Goal: Information Seeking & Learning: Learn about a topic

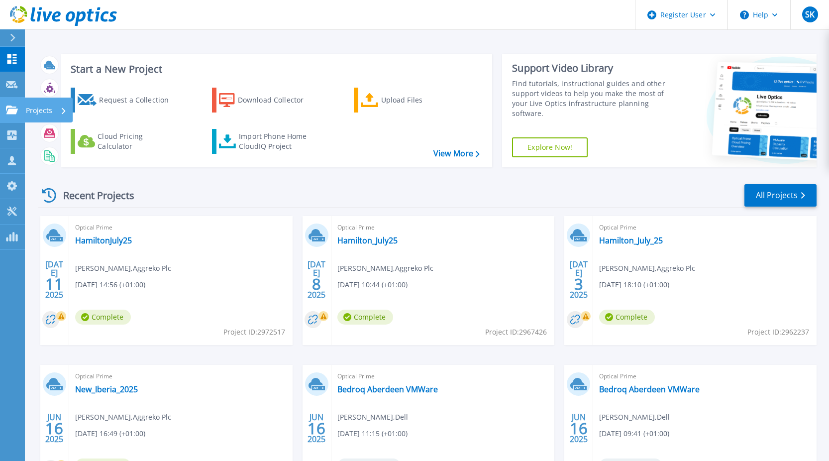
click at [17, 110] on icon at bounding box center [12, 110] width 12 height 8
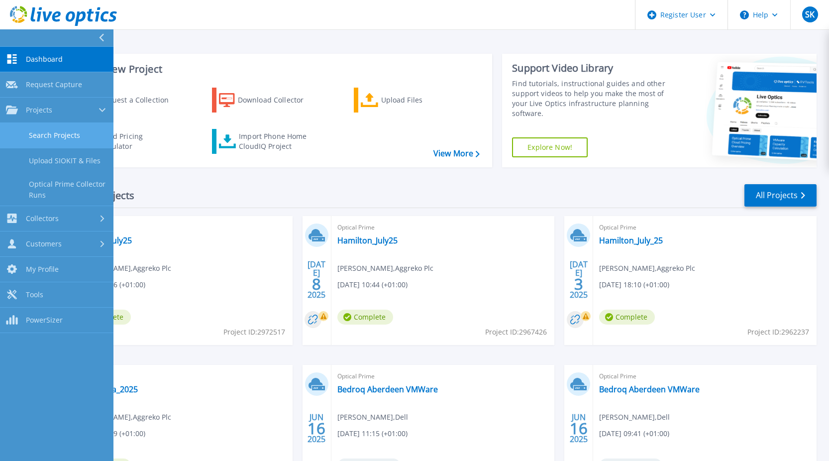
click at [74, 138] on link "Search Projects" at bounding box center [56, 135] width 113 height 25
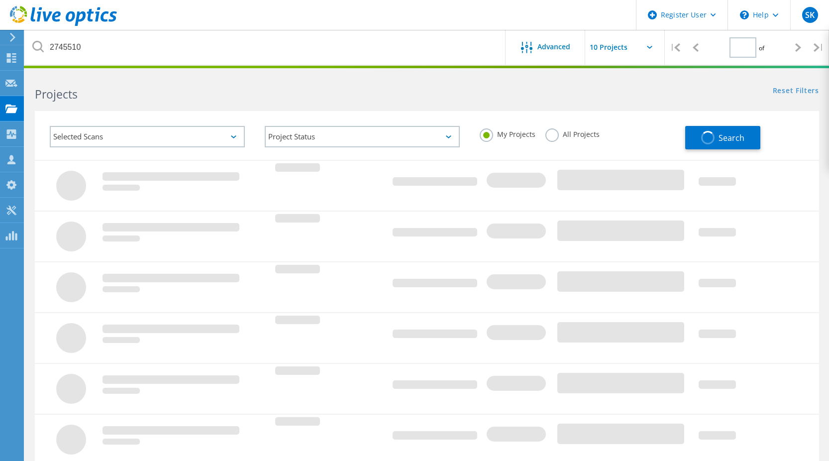
type input "1"
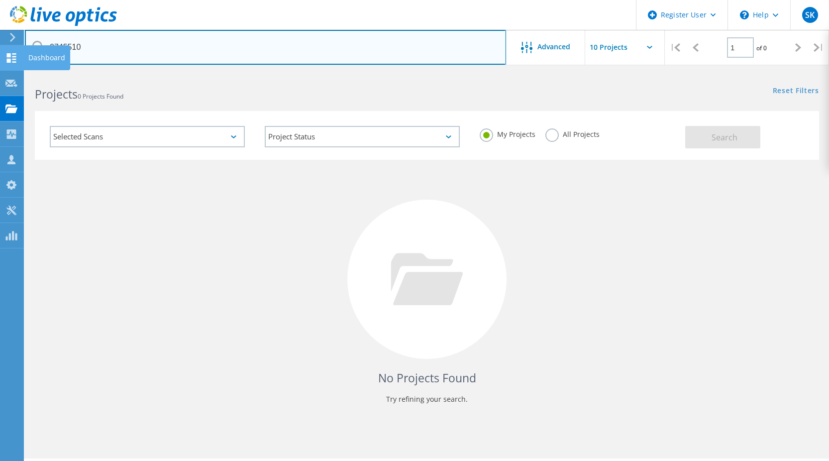
drag, startPoint x: 126, startPoint y: 53, endPoint x: 6, endPoint y: 54, distance: 120.0
click at [4, 72] on div "Register User \n Help Explore Helpful Articles Contact Support SK Dell User Stu…" at bounding box center [414, 280] width 829 height 416
drag, startPoint x: 161, startPoint y: 46, endPoint x: 226, endPoint y: 50, distance: 65.9
click at [164, 48] on input "2745510" at bounding box center [265, 47] width 481 height 35
drag, startPoint x: 226, startPoint y: 50, endPoint x: 34, endPoint y: 52, distance: 192.1
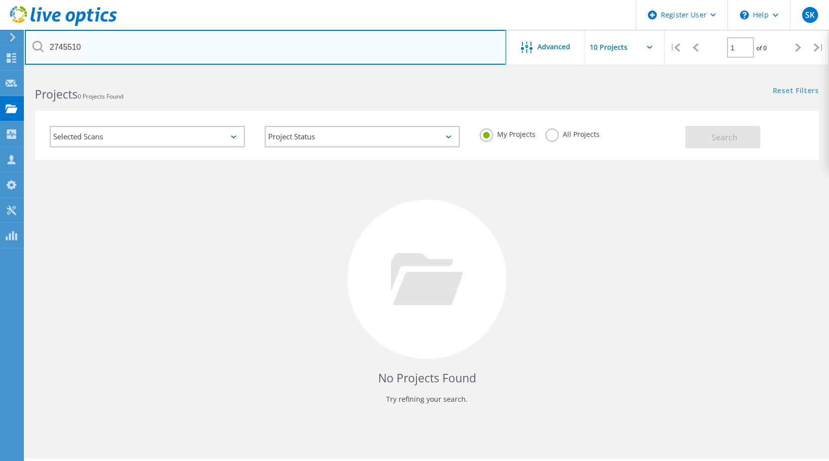
click at [34, 52] on input "2745510" at bounding box center [265, 47] width 481 height 35
paste input "527106"
type input "2527106"
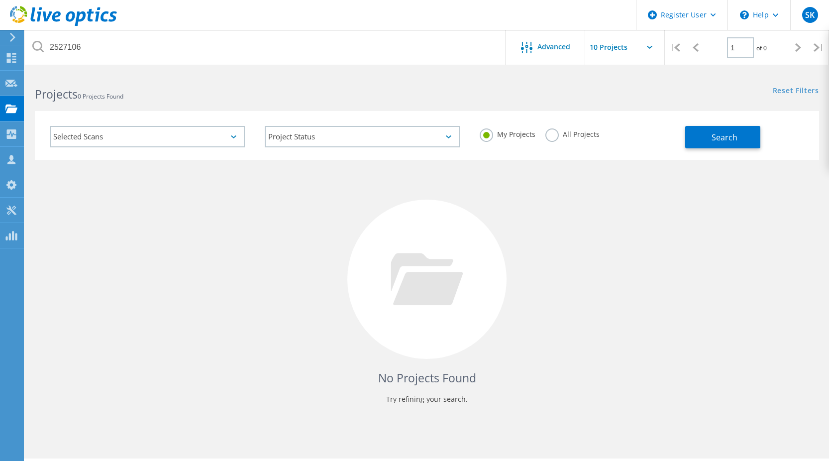
click at [556, 138] on label "All Projects" at bounding box center [572, 132] width 54 height 9
click at [0, 0] on input "All Projects" at bounding box center [0, 0] width 0 height 0
click at [728, 144] on button "Search" at bounding box center [722, 137] width 75 height 22
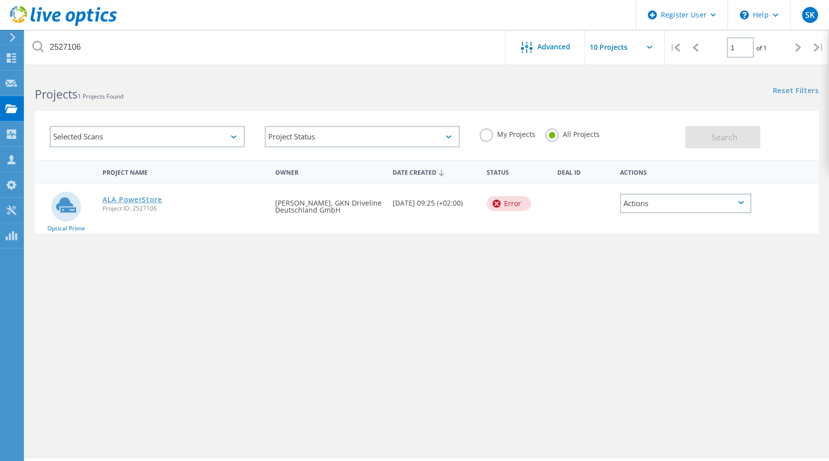
click at [109, 199] on link "ALA PowerStore" at bounding box center [133, 199] width 60 height 7
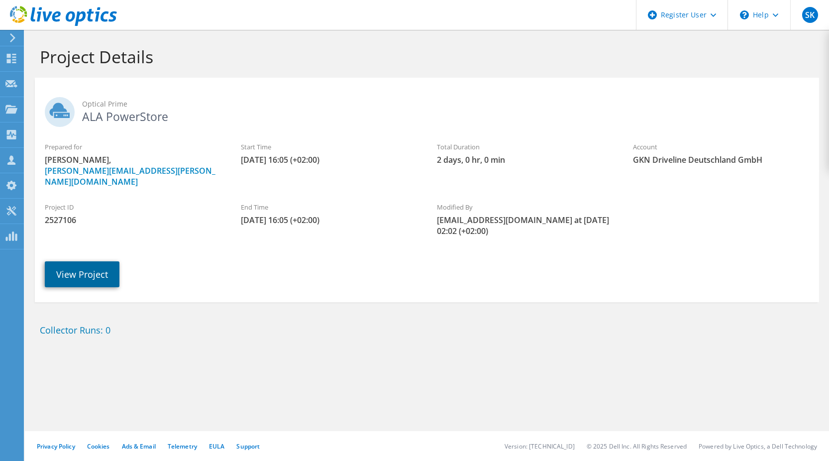
click at [108, 261] on link "View Project" at bounding box center [82, 274] width 75 height 26
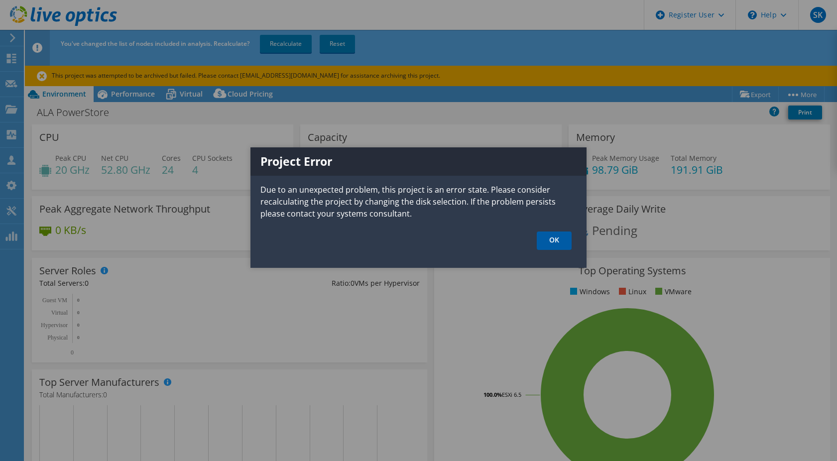
click at [559, 239] on link "OK" at bounding box center [554, 240] width 35 height 18
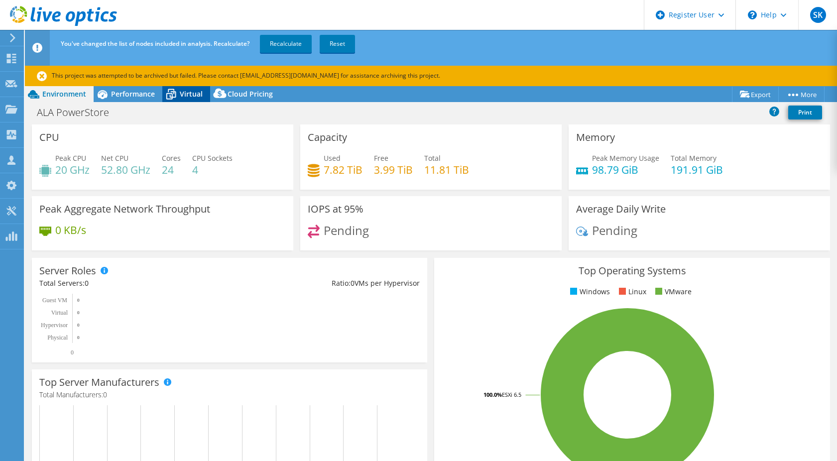
click at [175, 91] on icon at bounding box center [170, 94] width 17 height 17
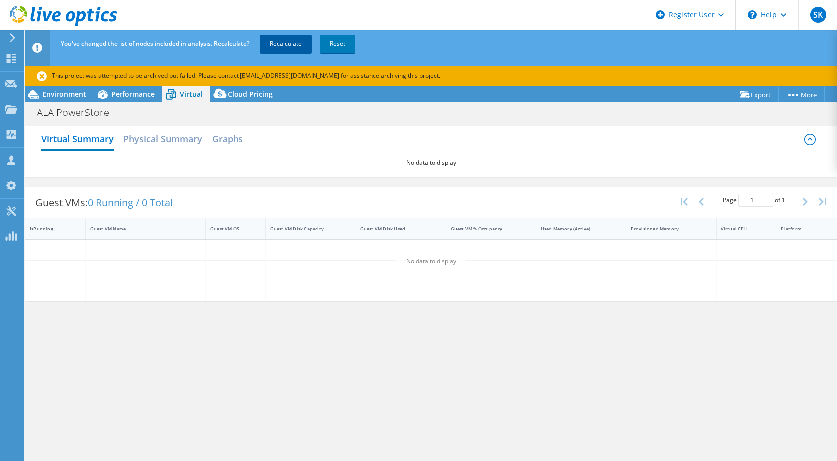
click at [307, 43] on link "Recalculate" at bounding box center [286, 44] width 52 height 18
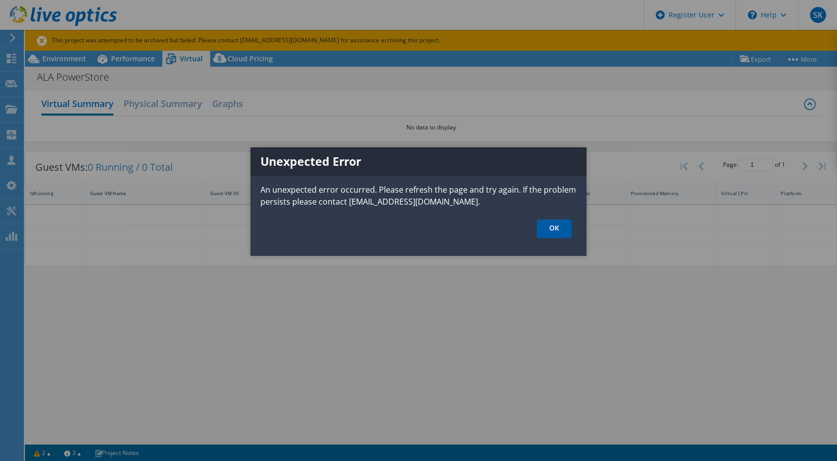
click at [564, 226] on link "OK" at bounding box center [554, 228] width 35 height 18
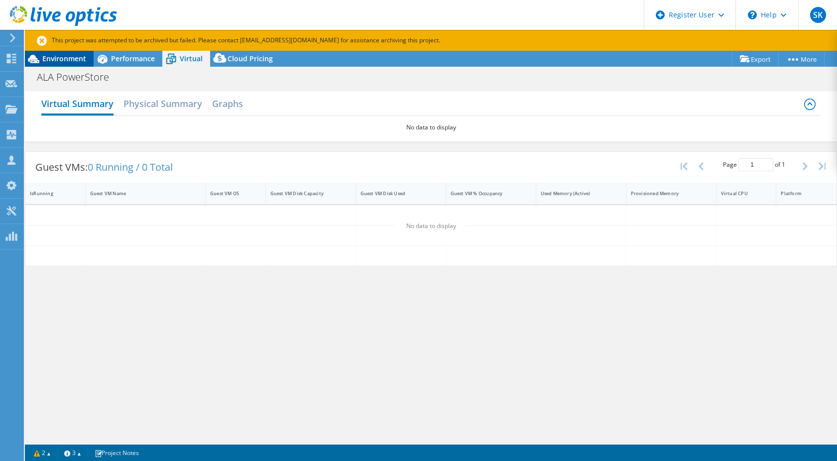
click at [71, 58] on span "Environment" at bounding box center [64, 58] width 44 height 9
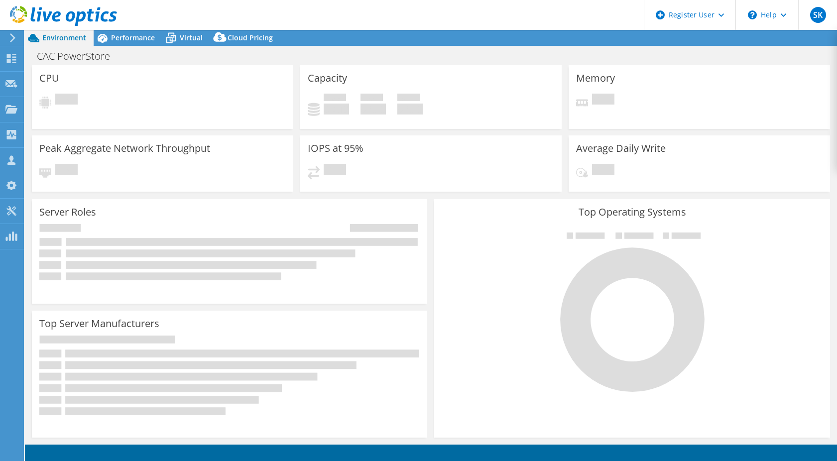
select select "EULondon"
select select "USD"
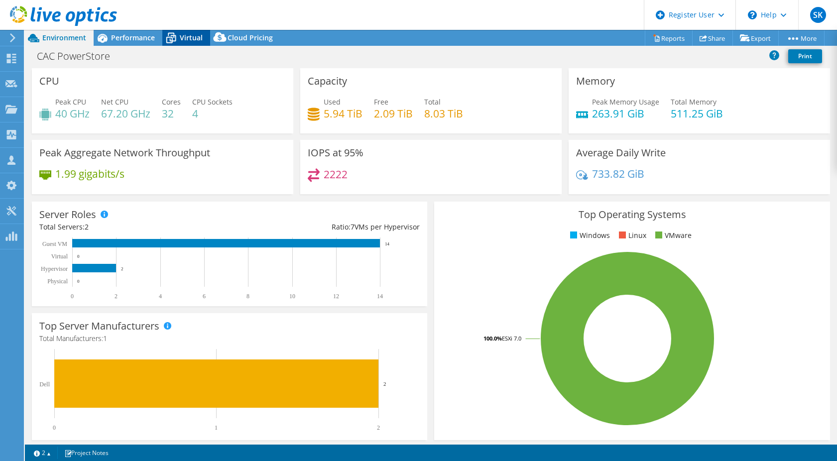
click at [190, 40] on span "Virtual" at bounding box center [191, 37] width 23 height 9
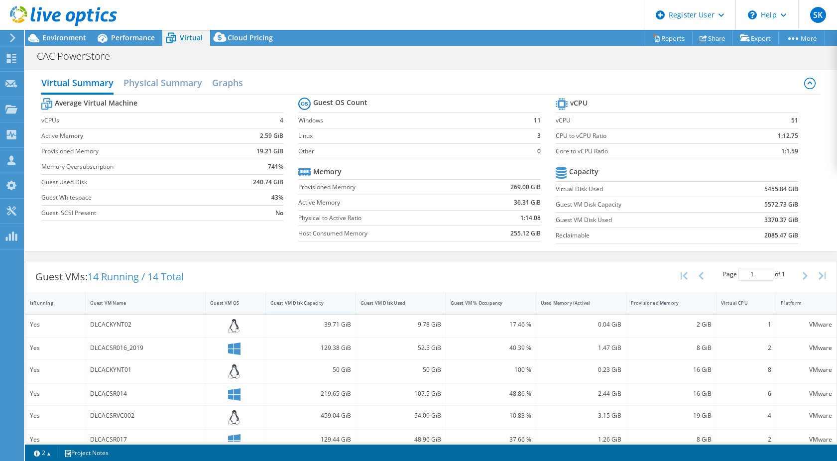
click at [297, 296] on div "Guest VM Disk Capacity" at bounding box center [305, 302] width 78 height 15
click at [296, 302] on div "Guest VM Disk Capacity" at bounding box center [304, 303] width 69 height 6
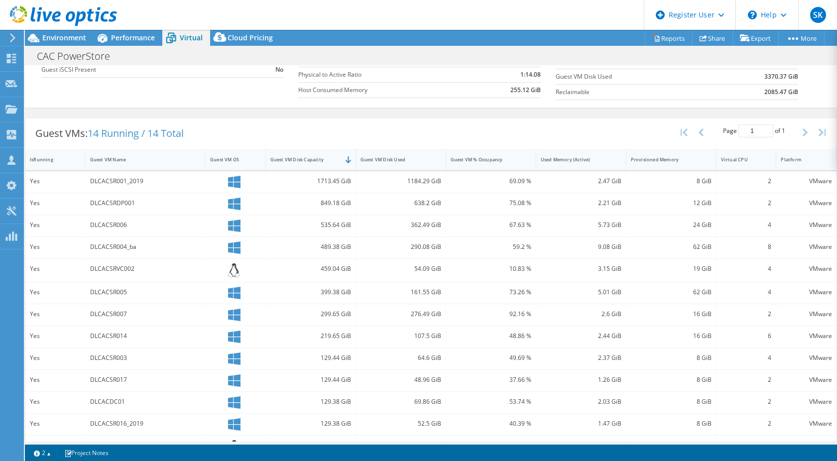
scroll to position [149, 0]
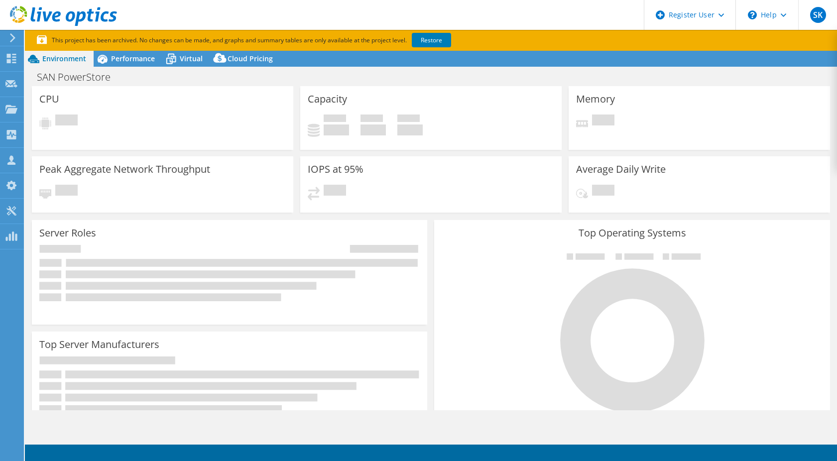
select select "USD"
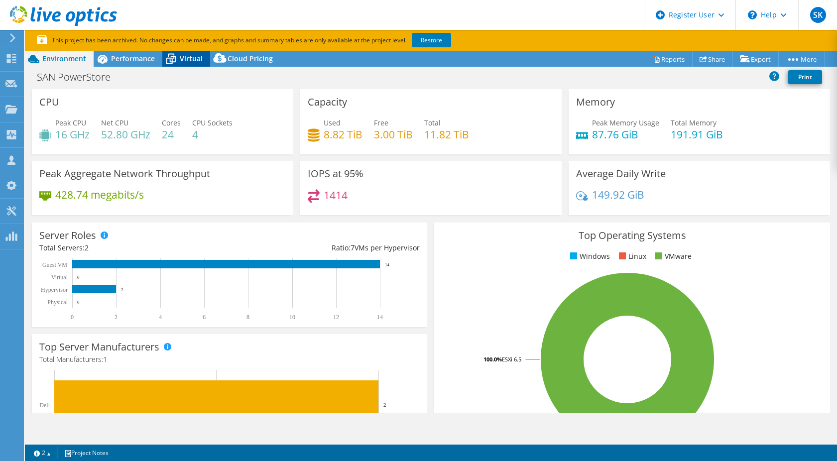
click at [185, 63] on div "Virtual" at bounding box center [186, 59] width 48 height 16
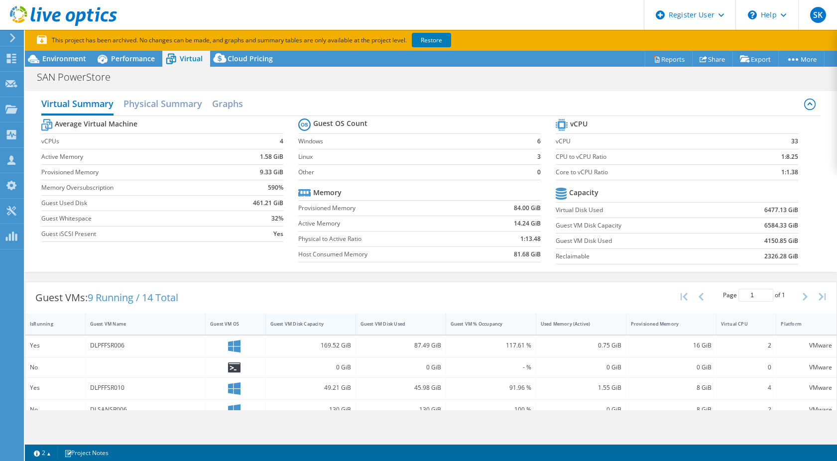
click at [288, 322] on div "Guest VM Disk Capacity" at bounding box center [304, 324] width 69 height 6
click at [297, 324] on div "Guest VM Disk Capacity" at bounding box center [304, 324] width 69 height 6
click at [93, 59] on div "Environment Performance Virtual Upgrades Cloud Pricing" at bounding box center [152, 59] width 255 height 16
click at [79, 60] on span "Environment" at bounding box center [64, 58] width 44 height 9
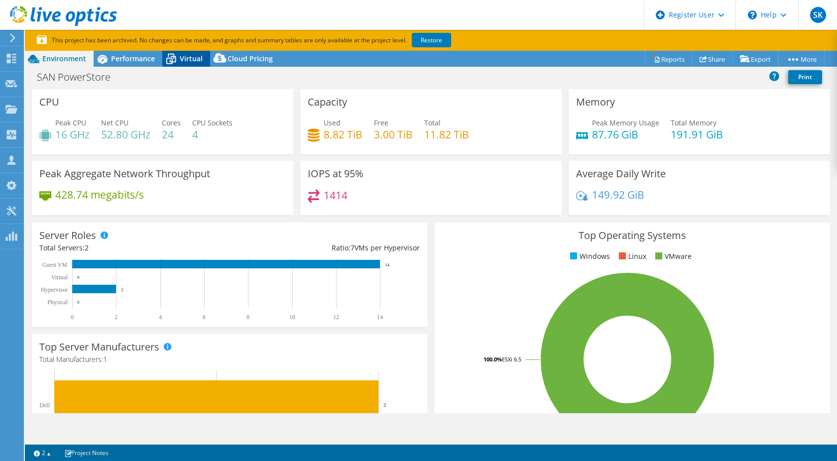
click at [174, 59] on icon at bounding box center [170, 58] width 17 height 17
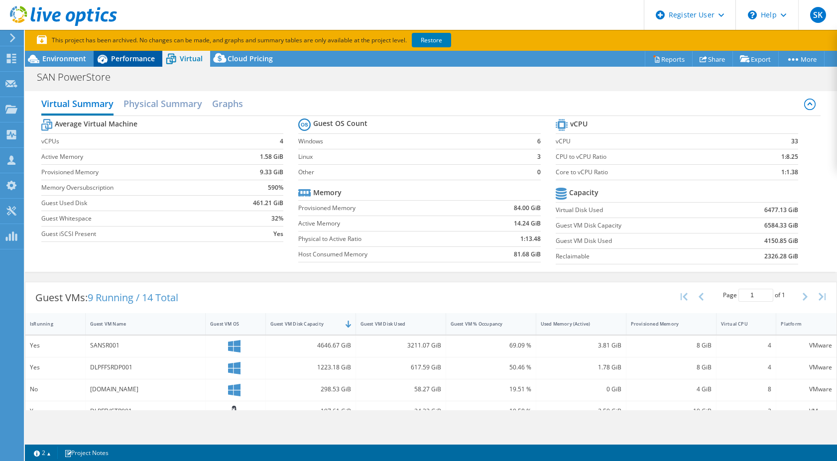
click at [134, 59] on span "Performance" at bounding box center [133, 58] width 44 height 9
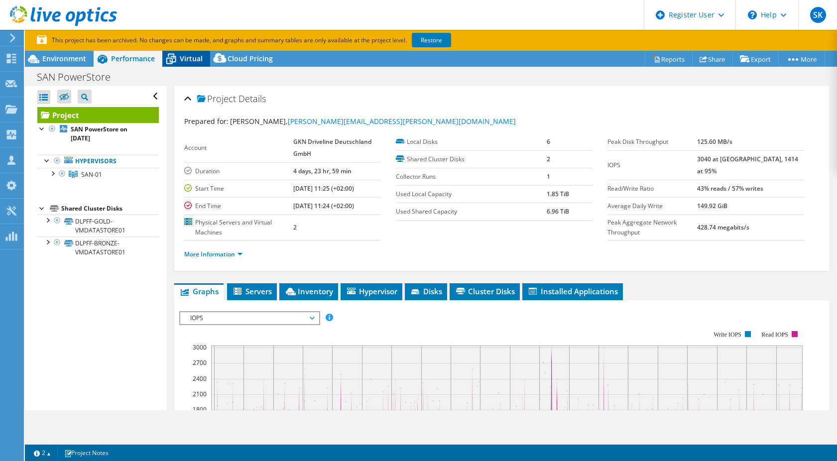
click at [193, 59] on span "Virtual" at bounding box center [191, 58] width 23 height 9
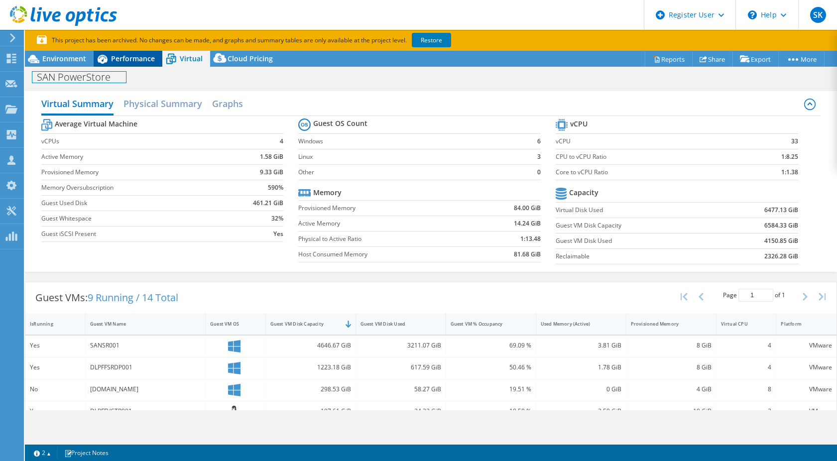
click at [117, 70] on div "SAN PowerStore Print" at bounding box center [431, 77] width 812 height 18
click at [116, 65] on div "Performance" at bounding box center [128, 59] width 69 height 16
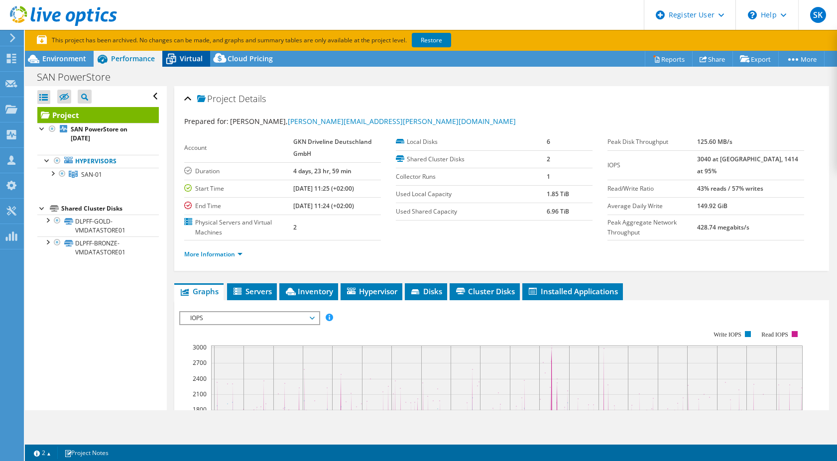
click at [186, 63] on span "Virtual" at bounding box center [191, 58] width 23 height 9
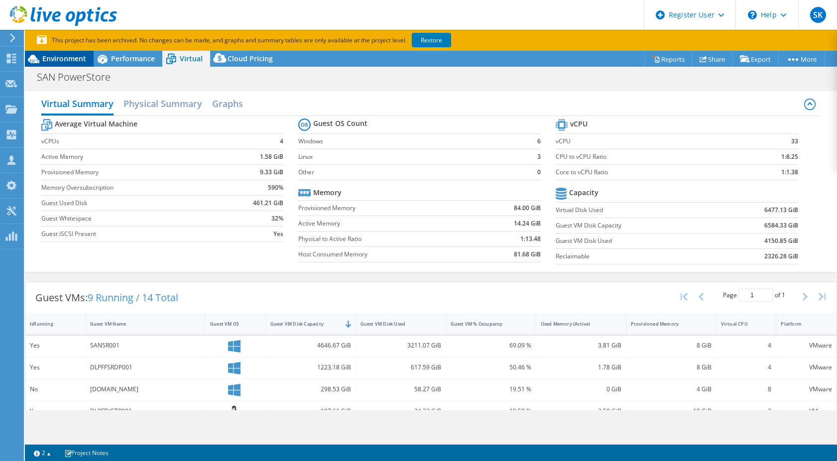
click at [85, 61] on span "Environment" at bounding box center [64, 58] width 44 height 9
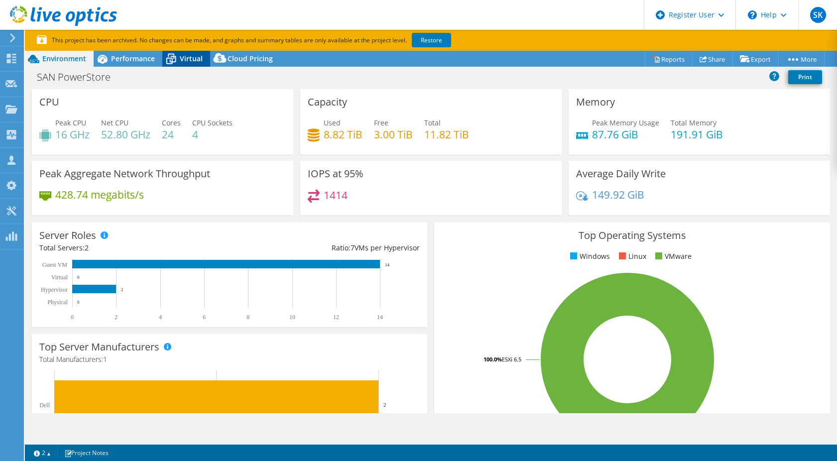
click at [188, 58] on span "Virtual" at bounding box center [191, 58] width 23 height 9
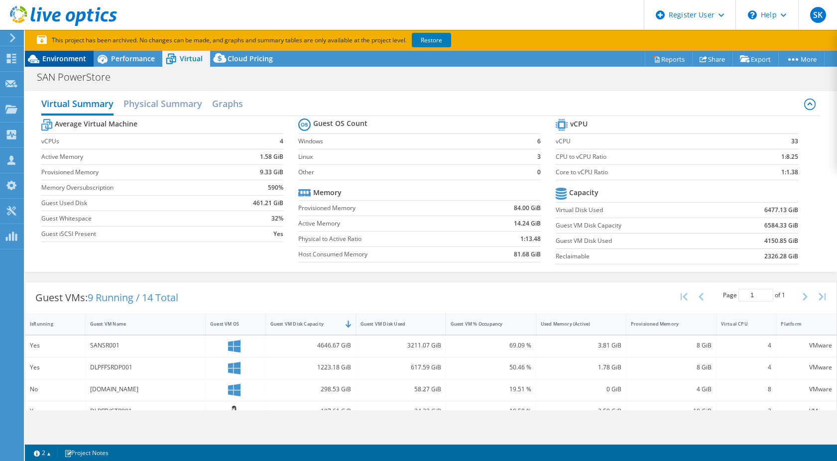
click at [68, 58] on span "Environment" at bounding box center [64, 58] width 44 height 9
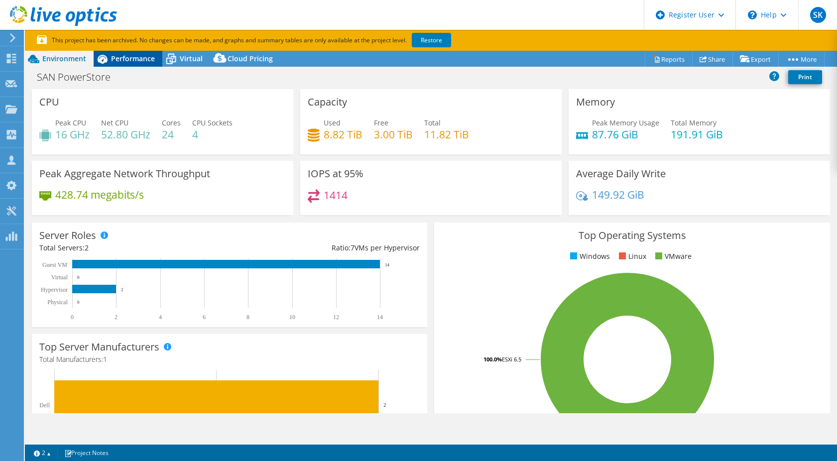
click at [136, 57] on span "Performance" at bounding box center [133, 58] width 44 height 9
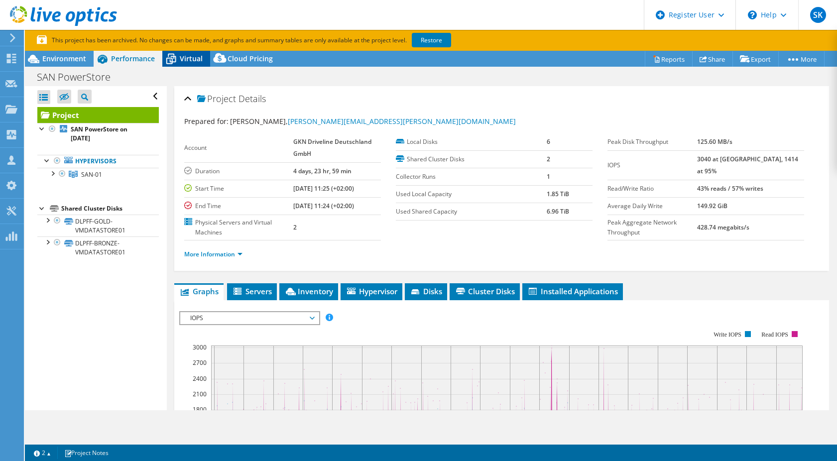
click at [174, 59] on icon at bounding box center [171, 60] width 10 height 8
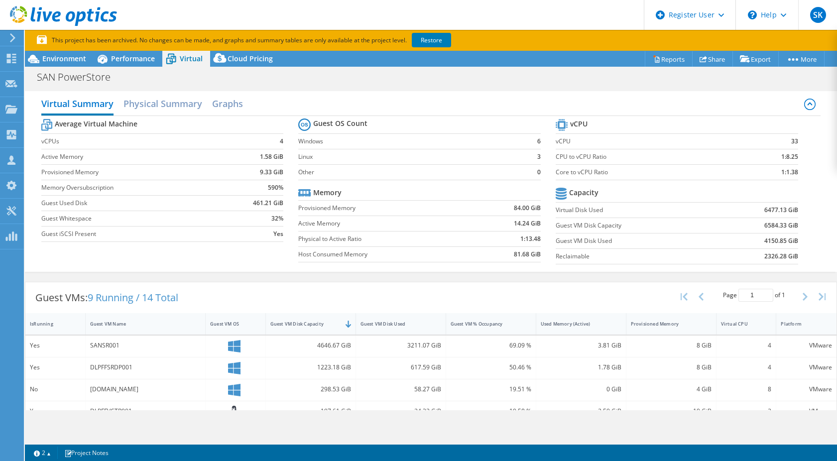
click at [659, 206] on label "Virtual Disk Used" at bounding box center [637, 210] width 164 height 10
click at [131, 65] on div "Performance" at bounding box center [128, 59] width 69 height 16
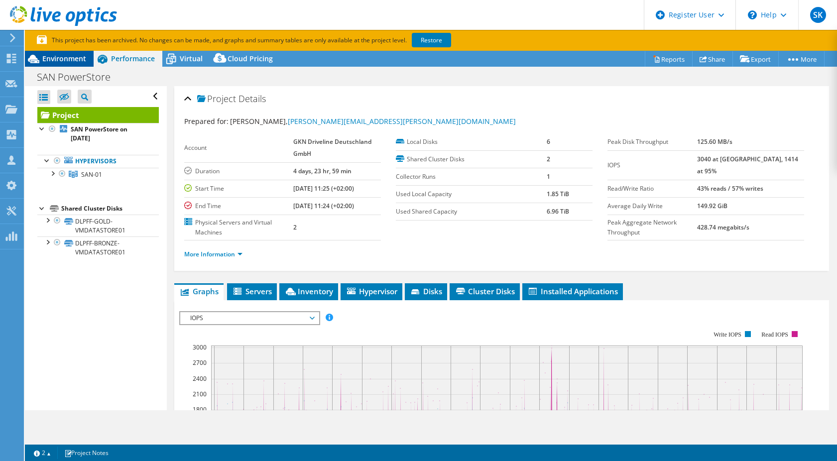
click at [76, 60] on span "Environment" at bounding box center [64, 58] width 44 height 9
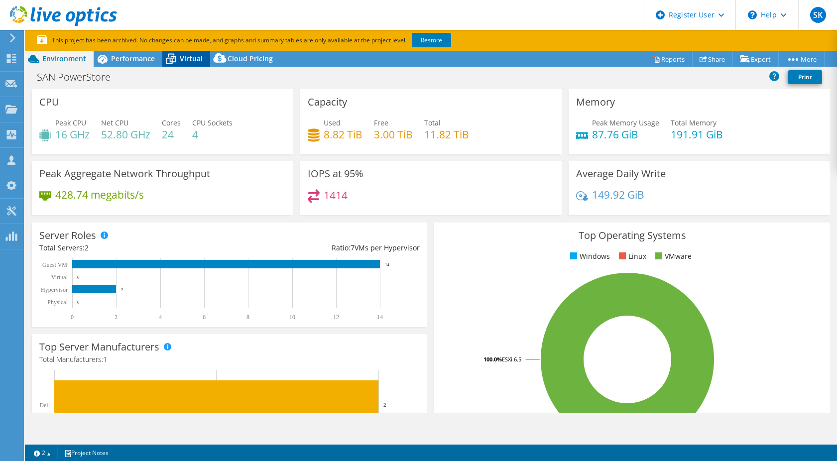
click at [181, 64] on div "Virtual" at bounding box center [186, 59] width 48 height 16
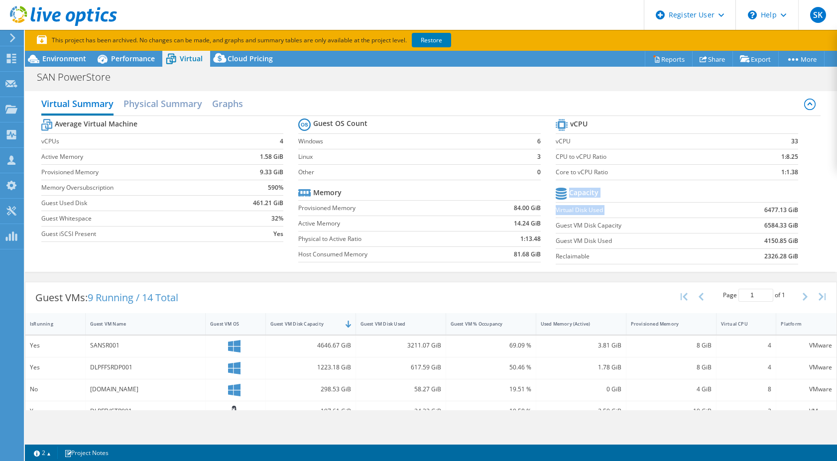
drag, startPoint x: 756, startPoint y: 211, endPoint x: 791, endPoint y: 209, distance: 35.4
click at [791, 209] on section "vCPU vCPU 33 CPU to vCPU Ratio 1:8.25 Core to vCPU Ratio 1:1.38 Capacity Virtua…" at bounding box center [683, 192] width 257 height 153
click at [788, 210] on b "6477.13 GiB" at bounding box center [781, 210] width 34 height 10
drag, startPoint x: 759, startPoint y: 223, endPoint x: 790, endPoint y: 224, distance: 31.4
click at [790, 224] on b "6584.33 GiB" at bounding box center [781, 225] width 34 height 10
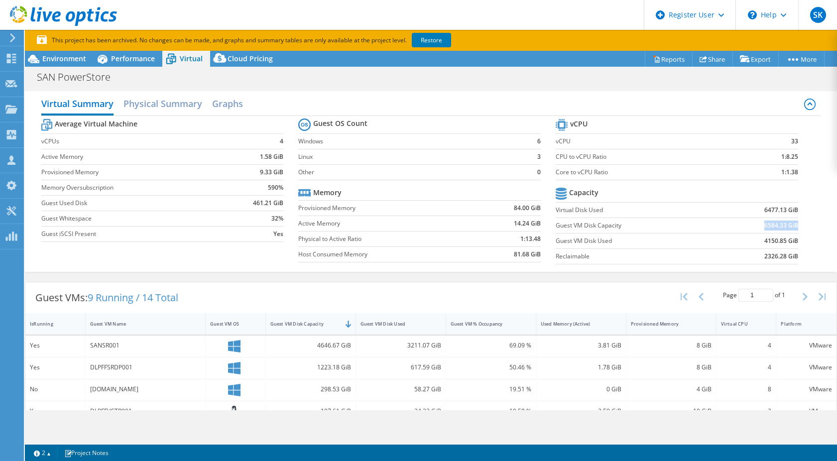
click at [790, 224] on b "6584.33 GiB" at bounding box center [781, 225] width 34 height 10
click at [257, 268] on div "Average Virtual Machine vCPUs 4 Active Memory 1.58 GiB Provisioned Memory 9.33 …" at bounding box center [430, 192] width 779 height 153
click at [76, 60] on span "Environment" at bounding box center [64, 58] width 44 height 9
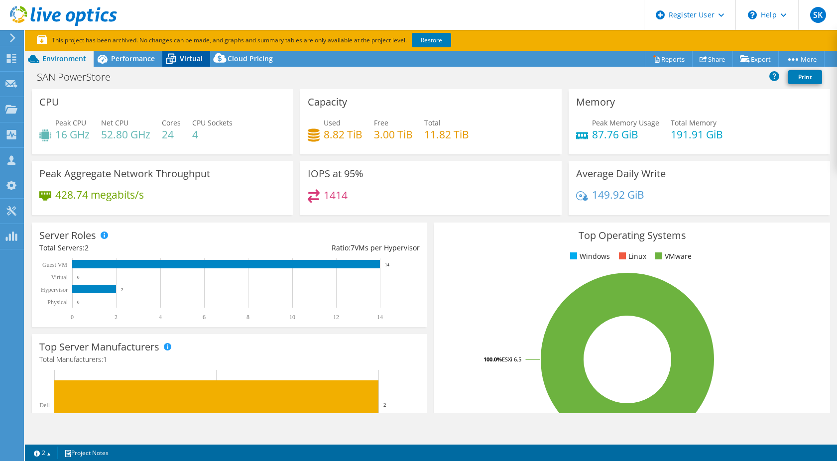
click at [193, 61] on span "Virtual" at bounding box center [191, 58] width 23 height 9
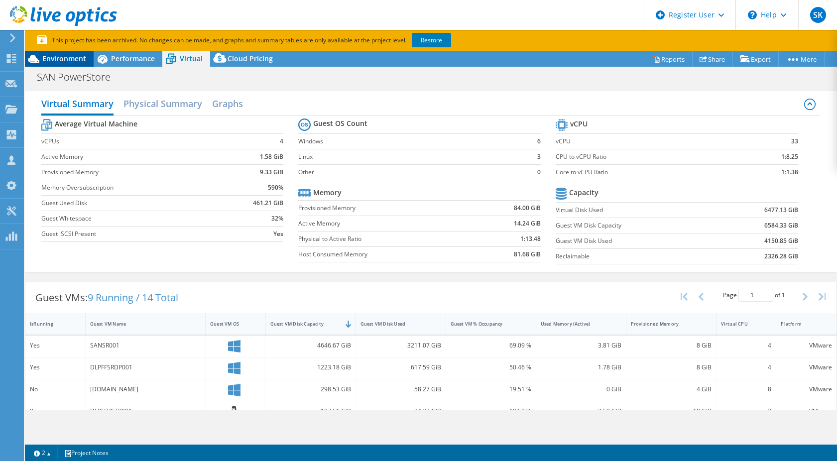
click at [77, 61] on span "Environment" at bounding box center [64, 58] width 44 height 9
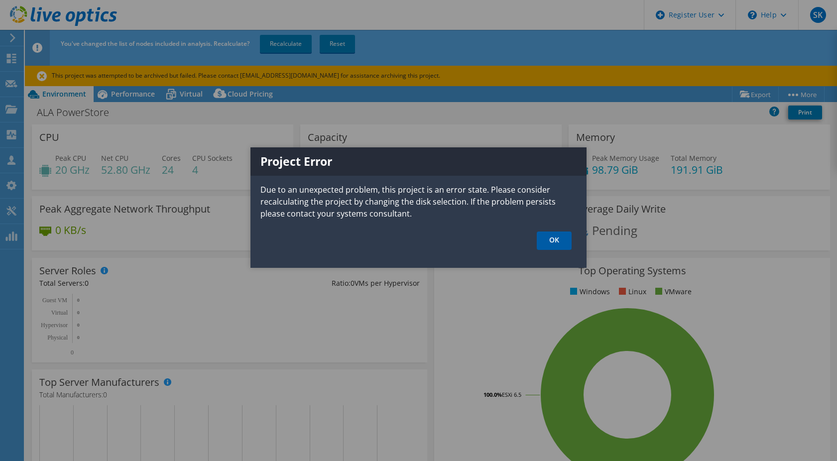
click at [560, 241] on link "OK" at bounding box center [554, 240] width 35 height 18
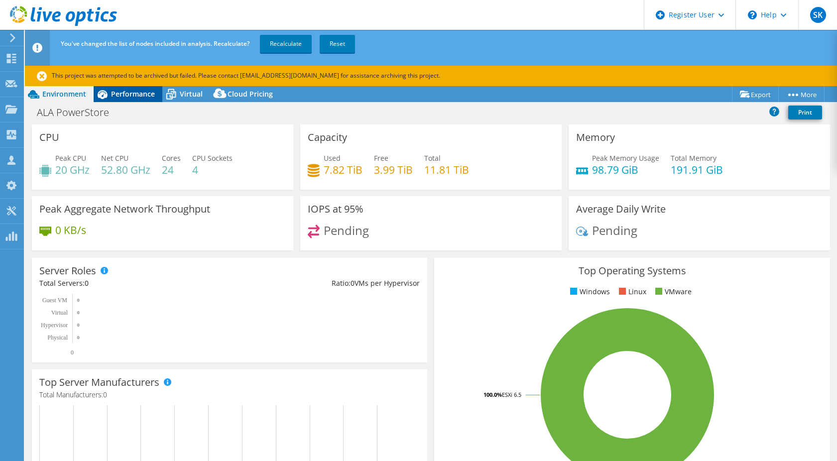
click at [136, 93] on span "Performance" at bounding box center [133, 93] width 44 height 9
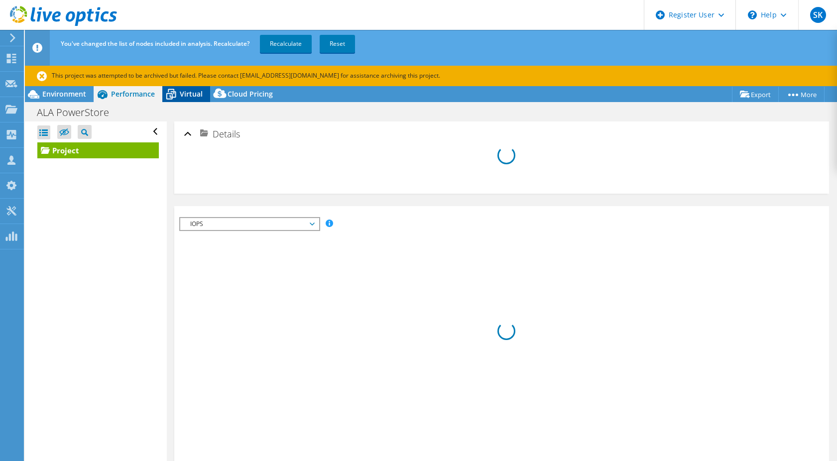
click at [189, 91] on span "Virtual" at bounding box center [191, 93] width 23 height 9
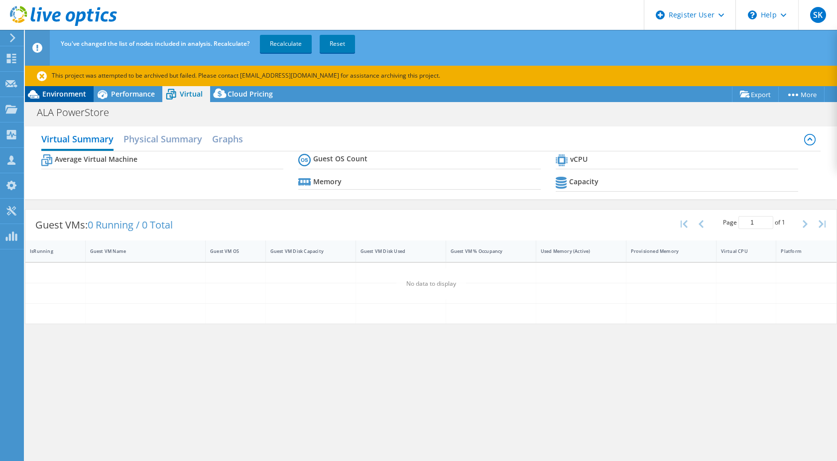
click at [74, 93] on span "Environment" at bounding box center [64, 93] width 44 height 9
